Goal: Task Accomplishment & Management: Manage account settings

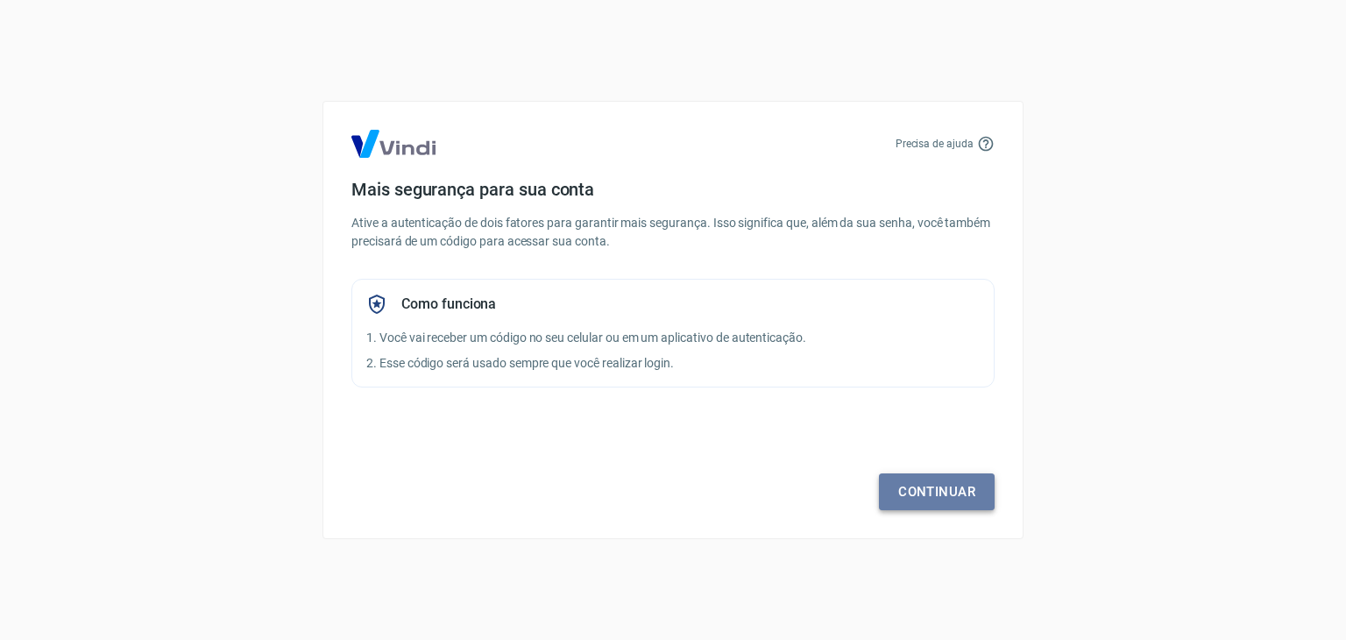
click at [919, 483] on link "Continuar" at bounding box center [937, 491] width 116 height 37
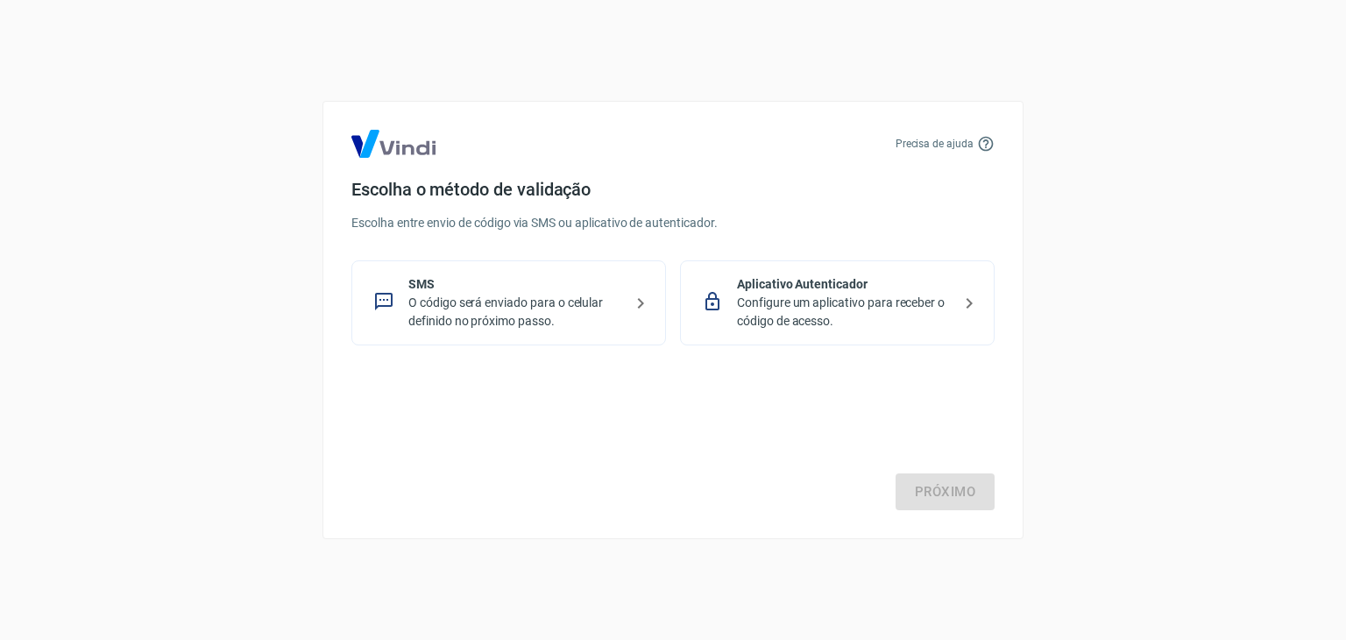
click at [501, 299] on p "O código será enviado para o celular definido no próximo passo." at bounding box center [515, 312] width 215 height 37
click at [939, 491] on link "Próximo" at bounding box center [945, 491] width 99 height 37
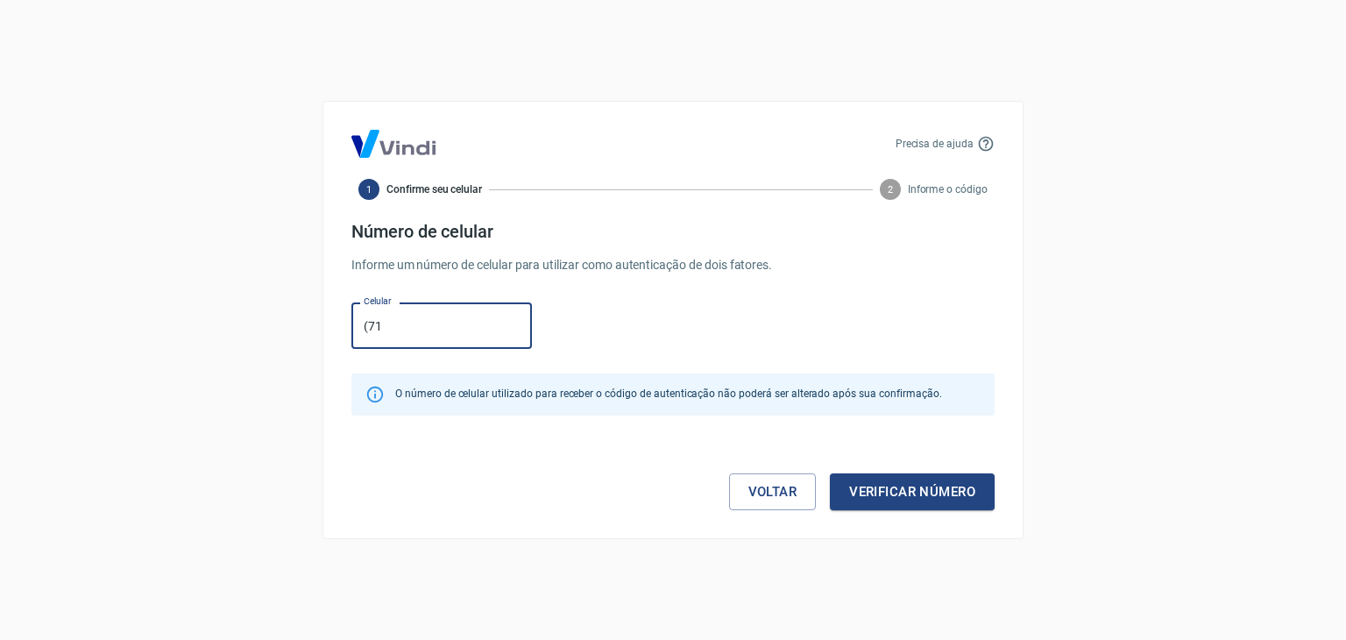
type input "[PHONE_NUMBER]"
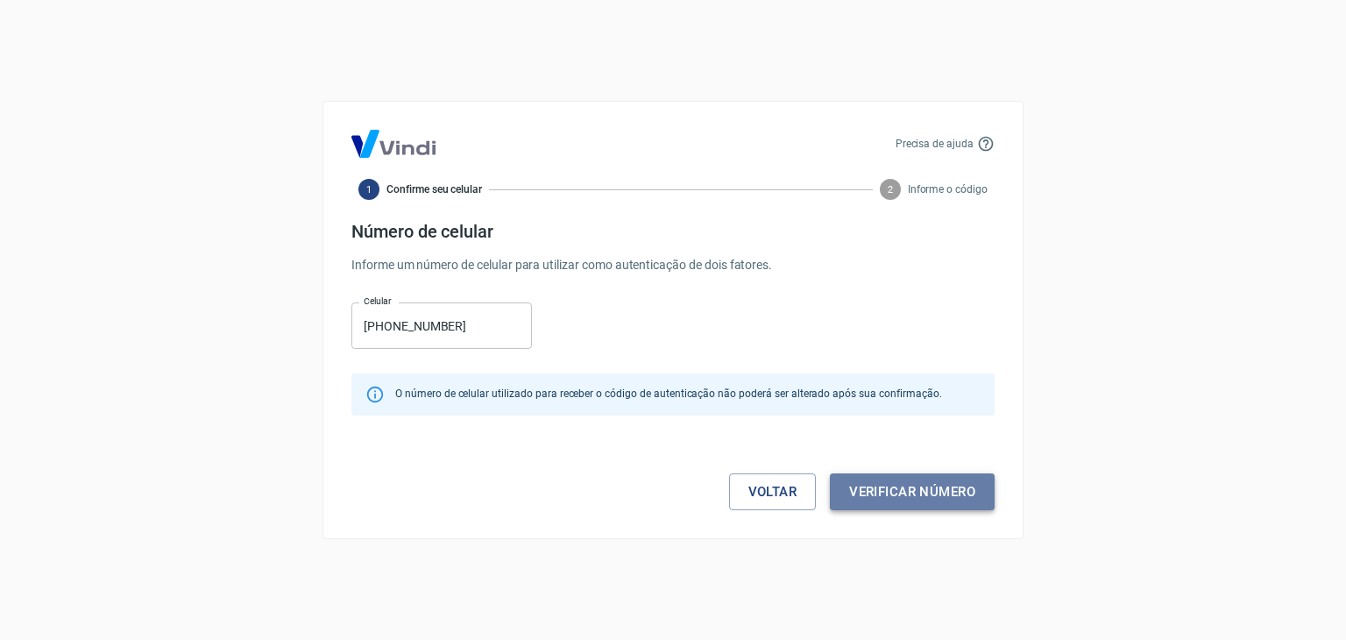
click at [877, 499] on button "Verificar número" at bounding box center [912, 491] width 165 height 37
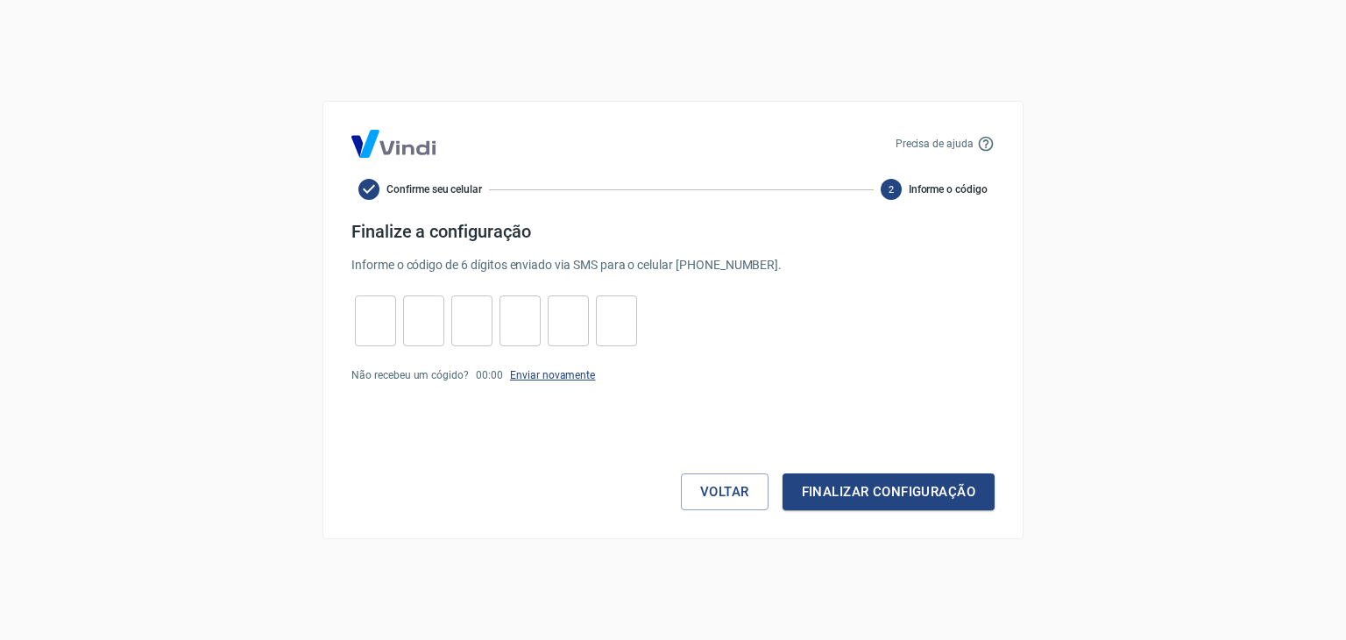
click at [545, 380] on link "Enviar novamente" at bounding box center [552, 375] width 85 height 12
click at [527, 380] on link "Enviar novamente" at bounding box center [552, 375] width 85 height 12
click at [533, 374] on link "Enviar novamente" at bounding box center [552, 375] width 85 height 12
